Goal: Complete application form: Complete application form

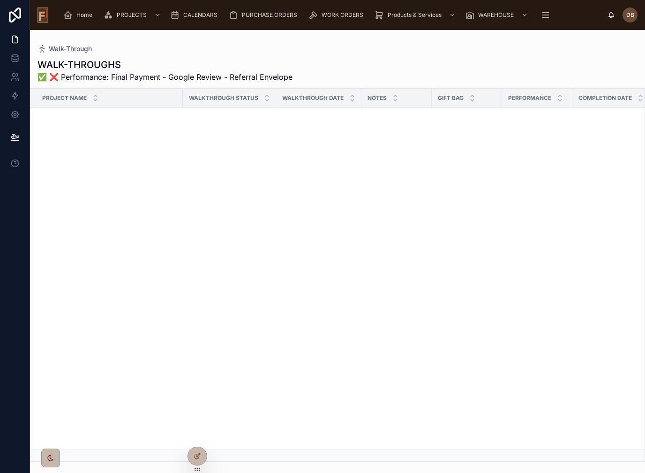
scroll to position [3413, 0]
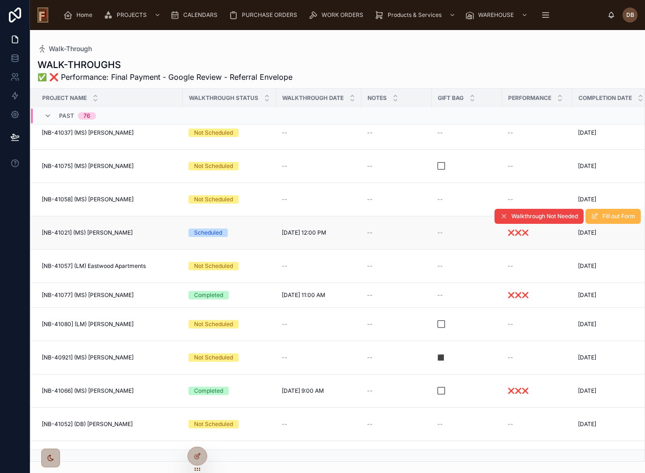
click at [614, 219] on span "Fill out Form" at bounding box center [619, 217] width 33 height 8
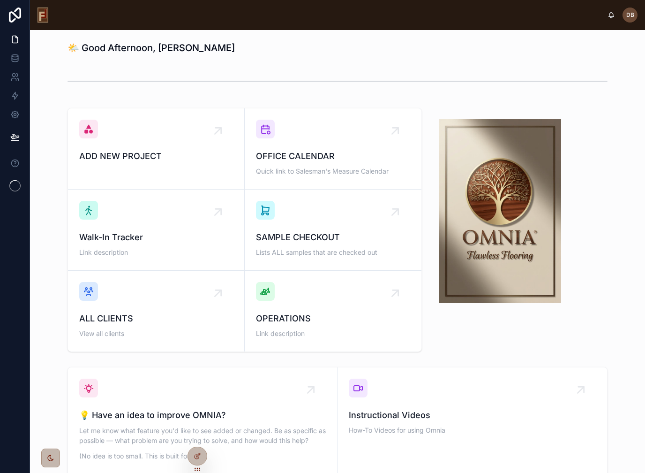
scroll to position [-27, 0]
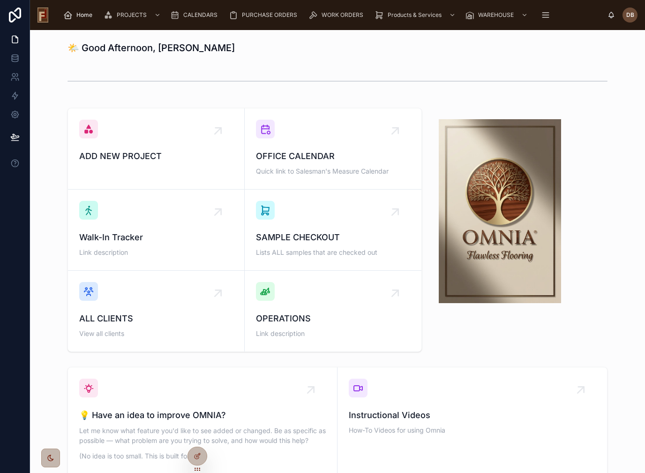
click at [323, 296] on div "OPERATIONS Link description" at bounding box center [333, 311] width 154 height 58
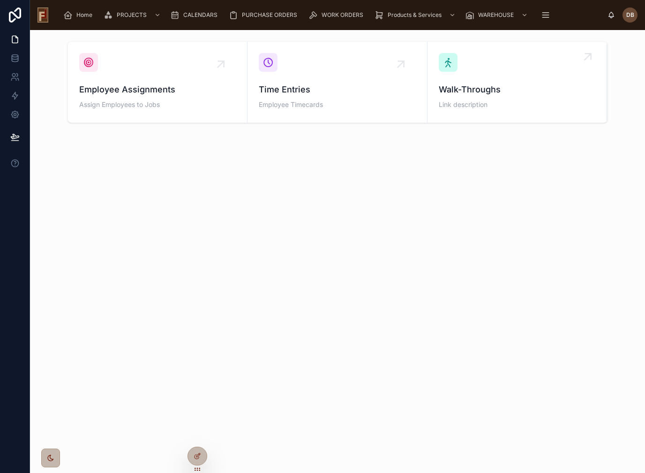
click at [540, 92] on span "Walk-Throughs" at bounding box center [517, 89] width 157 height 13
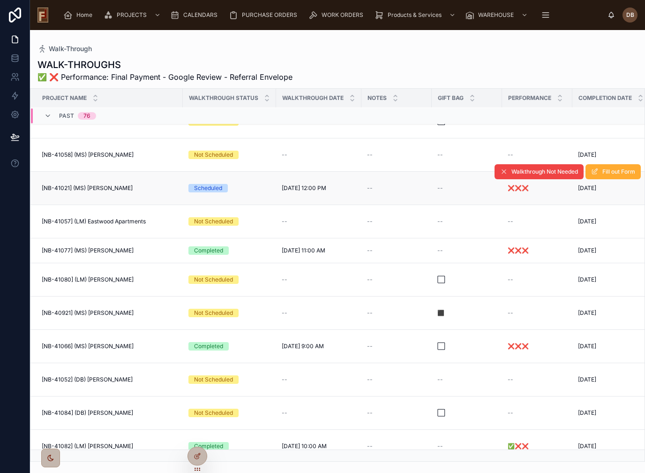
scroll to position [3457, 0]
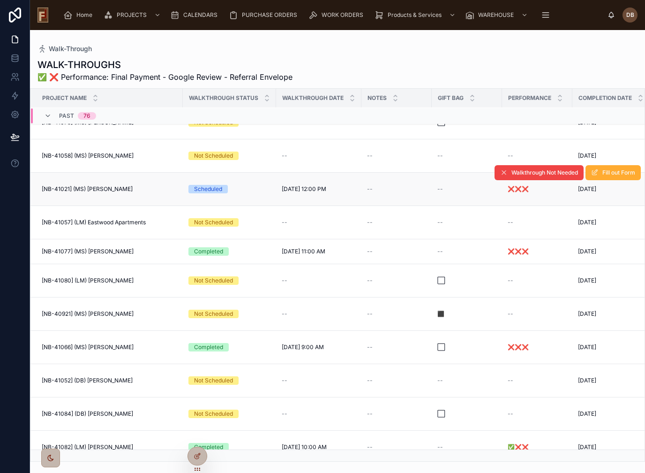
click at [143, 191] on td "[NB-41021] (MS) [PERSON_NAME] [NB-41021] (MS) [PERSON_NAME]" at bounding box center [106, 189] width 152 height 33
click at [615, 174] on span "Fill out Form" at bounding box center [619, 173] width 33 height 8
